Goal: Browse casually: Explore the website without a specific task or goal

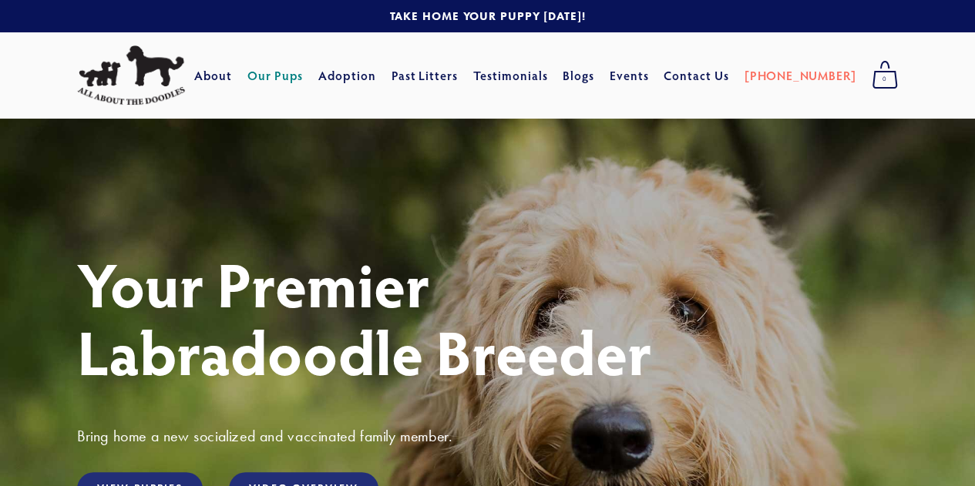
click at [303, 77] on link "Our Pups" at bounding box center [275, 76] width 56 height 28
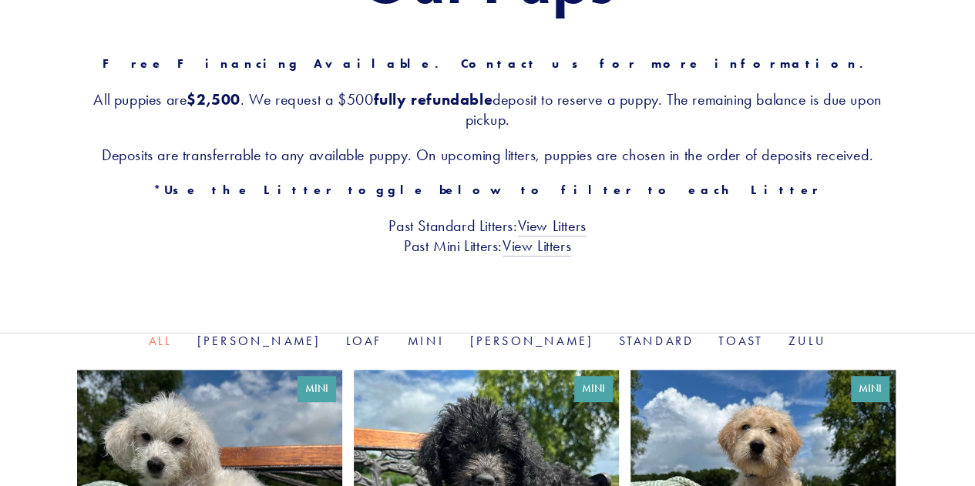
scroll to position [273, 0]
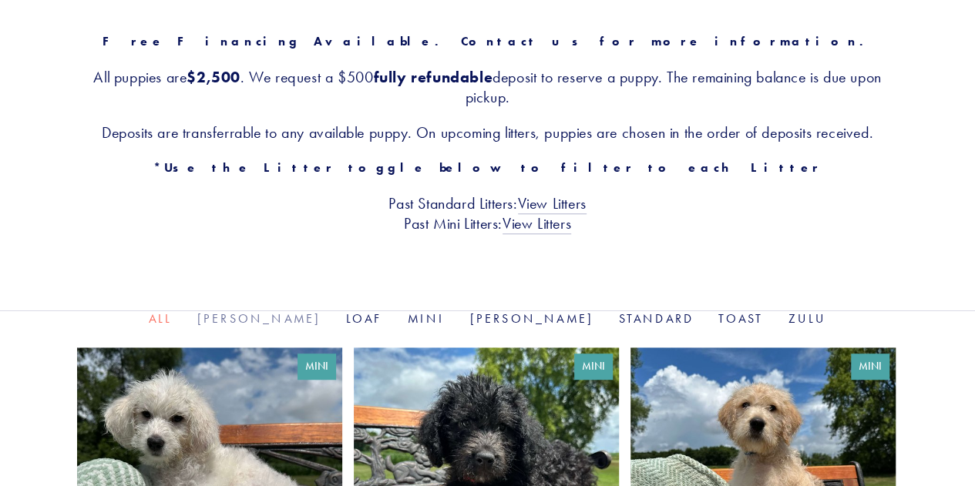
click at [304, 317] on link "[PERSON_NAME]" at bounding box center [259, 318] width 124 height 15
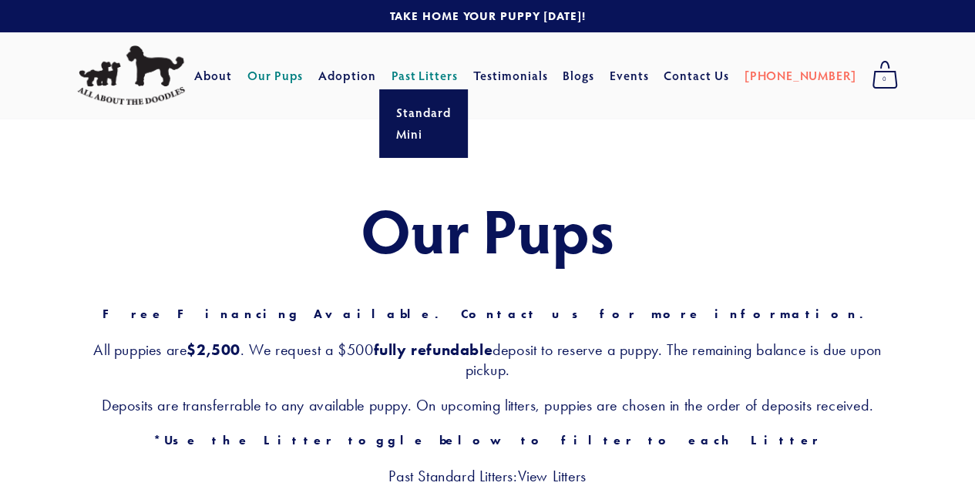
click at [459, 72] on link "Past Litters" at bounding box center [425, 75] width 67 height 16
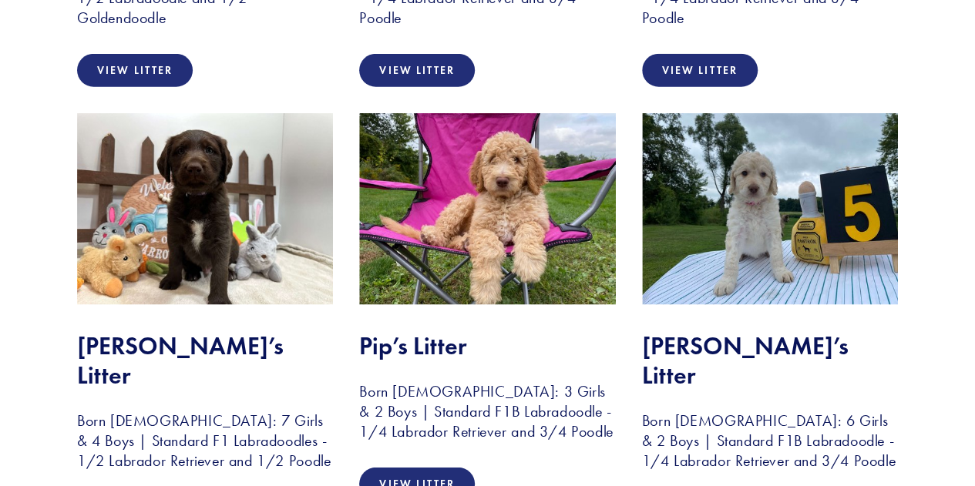
scroll to position [2037, 0]
